Goal: Information Seeking & Learning: Learn about a topic

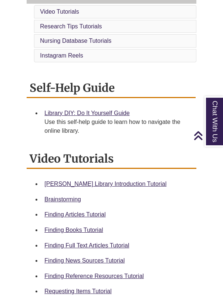
scroll to position [228, 0]
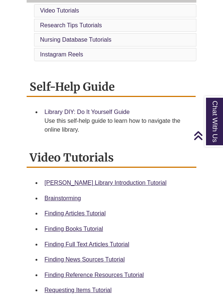
click at [95, 109] on link "Library DIY: Do It Yourself Guide" at bounding box center [86, 112] width 85 height 6
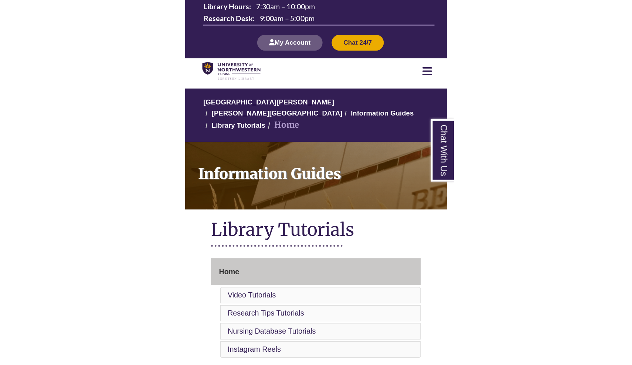
scroll to position [0, 0]
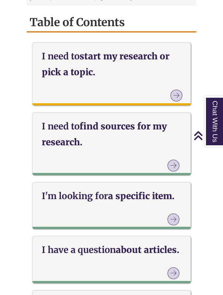
scroll to position [635, 0]
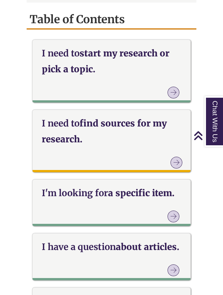
click at [113, 131] on h3 "I need to find sources for my research." at bounding box center [111, 132] width 139 height 32
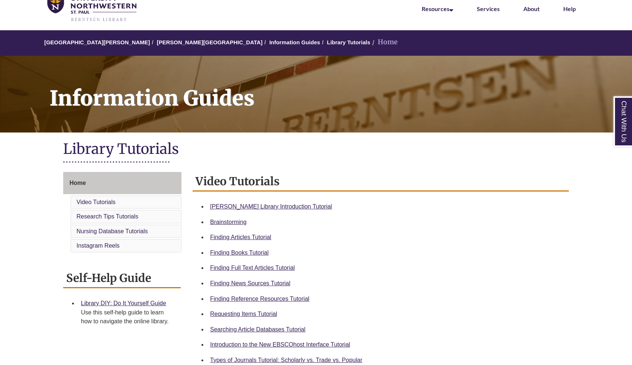
scroll to position [41, 0]
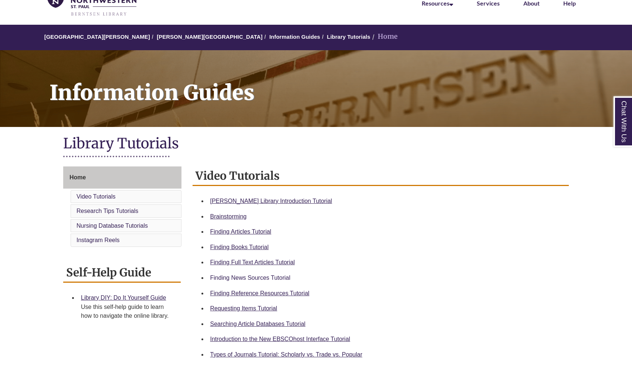
click at [255, 277] on link "Finding News Sources Tutorial" at bounding box center [250, 278] width 80 height 6
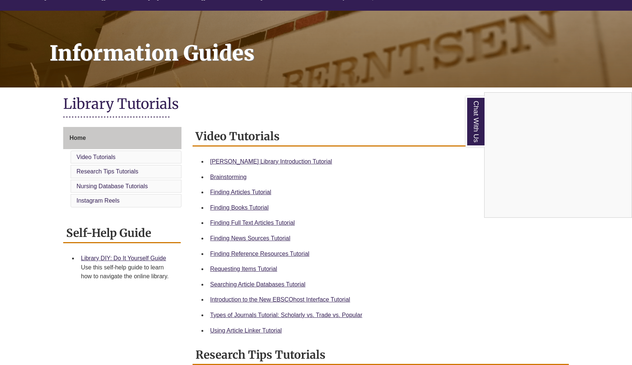
scroll to position [112, 0]
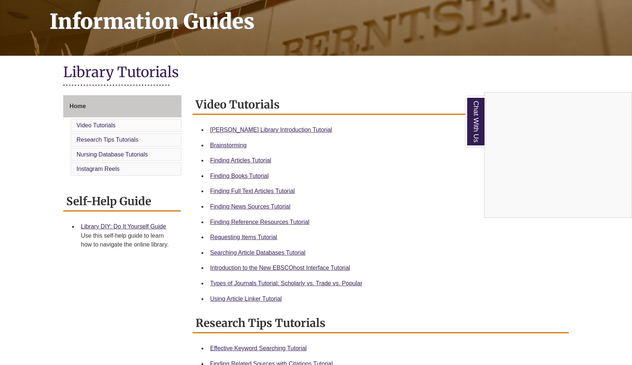
click at [246, 159] on div "Chat With Us" at bounding box center [316, 182] width 632 height 365
click at [246, 159] on link "Finding Articles Tutorial" at bounding box center [240, 160] width 61 height 6
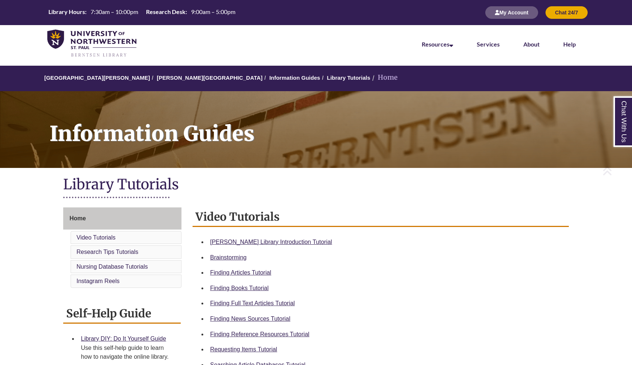
scroll to position [0, 0]
